Goal: Navigation & Orientation: Find specific page/section

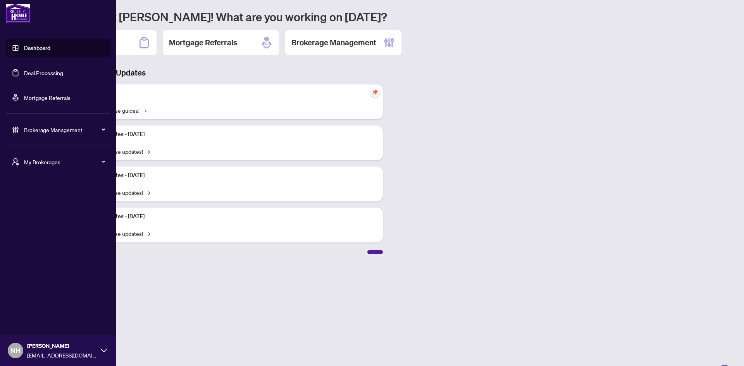
click at [48, 162] on span "My Brokerages" at bounding box center [64, 162] width 81 height 9
click at [41, 194] on span "[PERSON_NAME]" at bounding box center [60, 193] width 88 height 9
